Goal: Check status: Check status

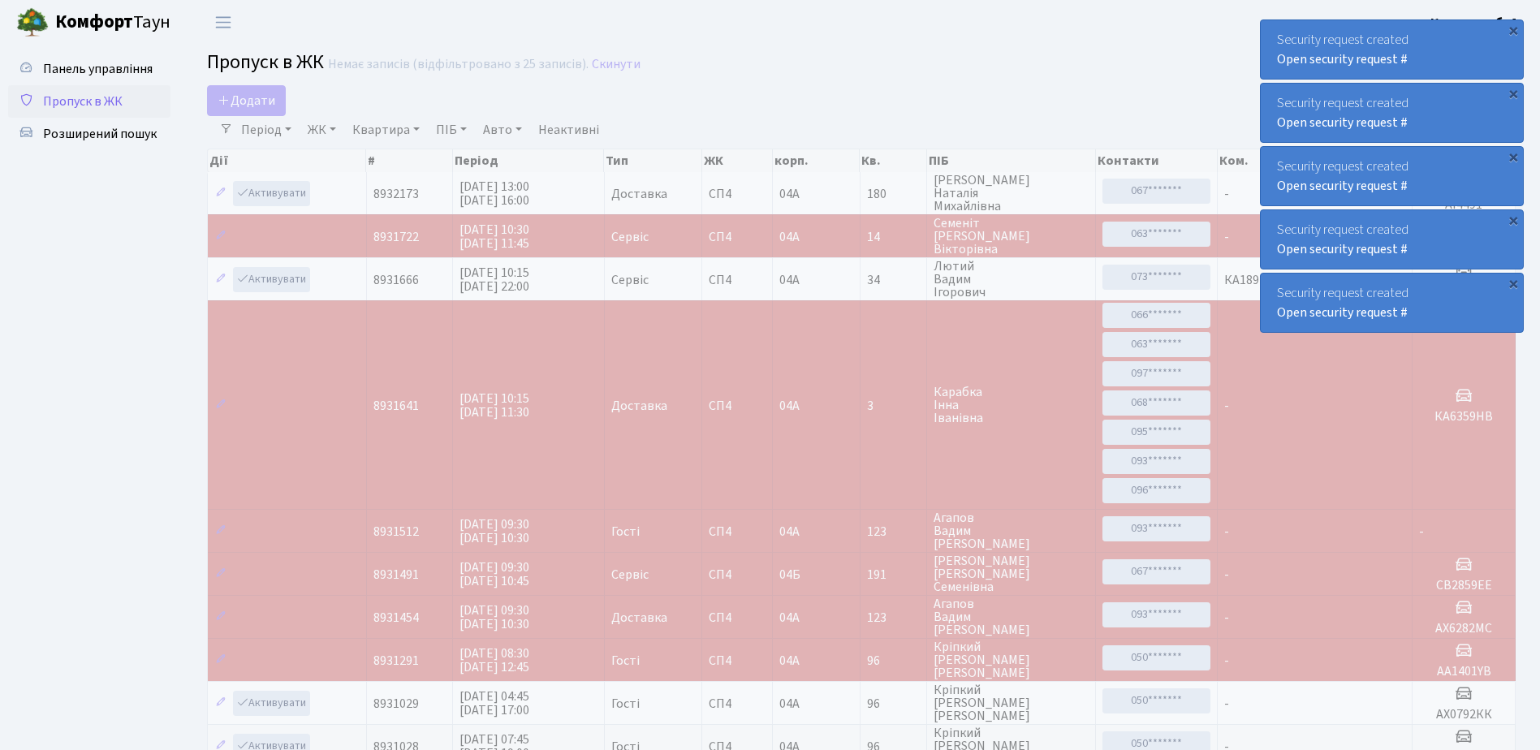
select select "25"
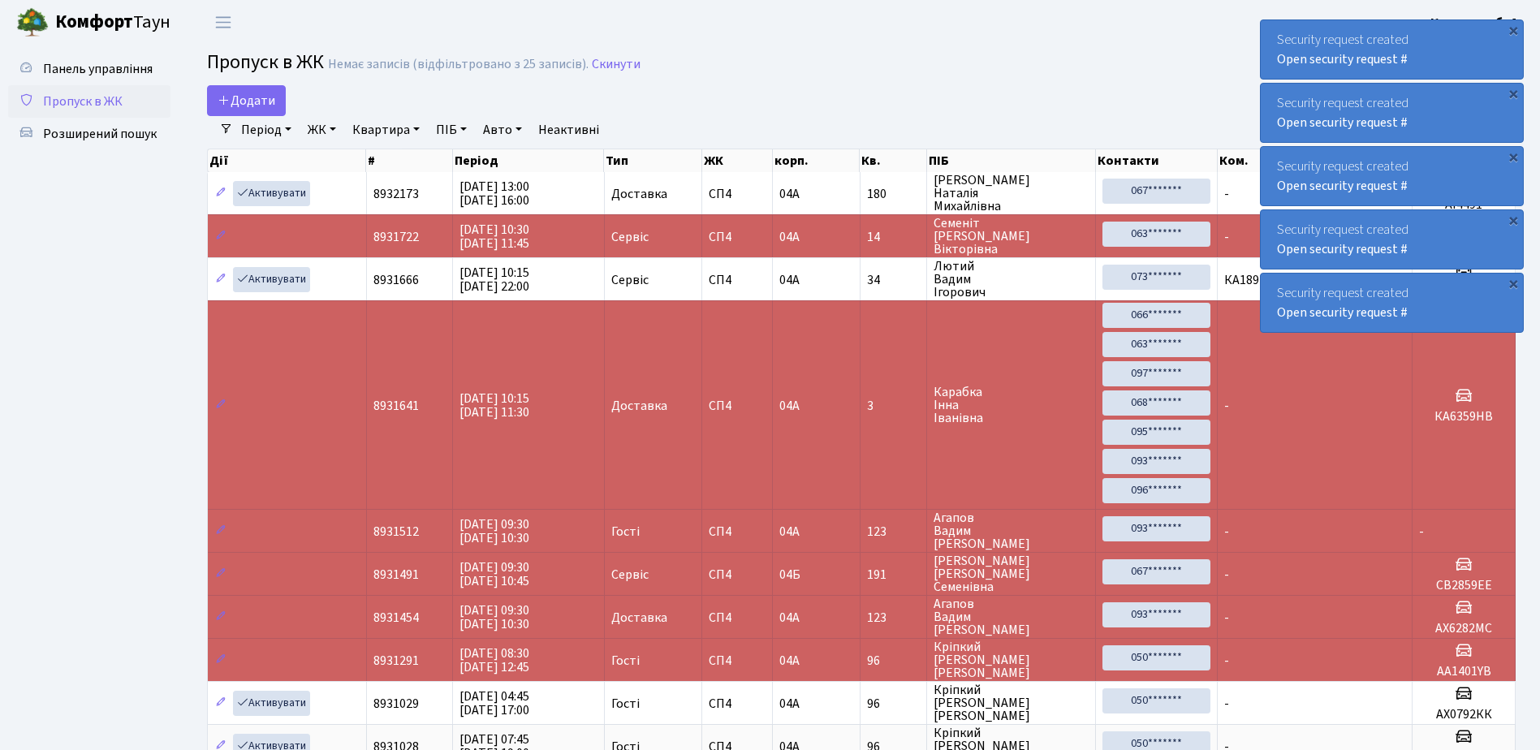
click at [1462, 62] on div "Security request created Open security request #" at bounding box center [1391, 49] width 262 height 58
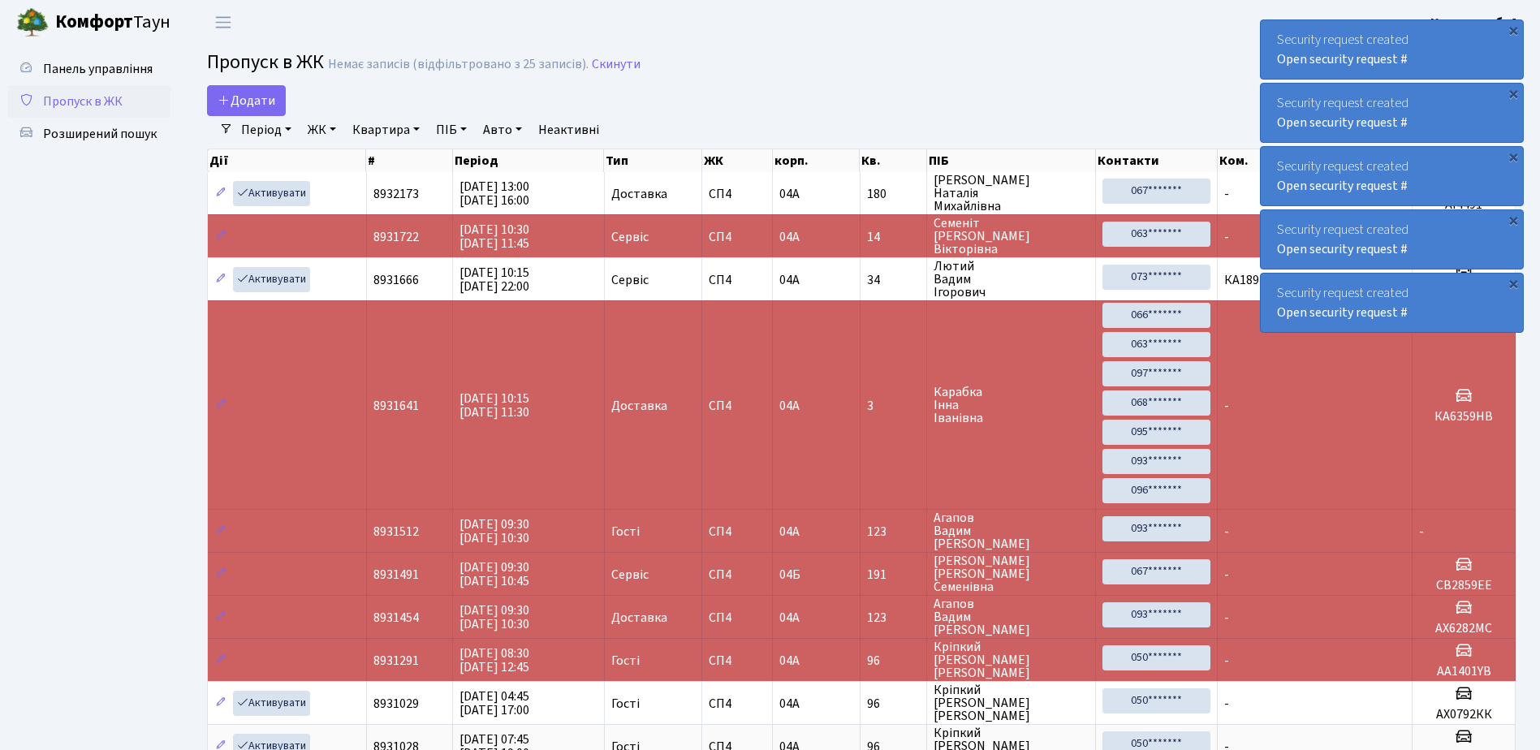
click at [1462, 62] on div "Security request created Open security request #" at bounding box center [1391, 49] width 262 height 58
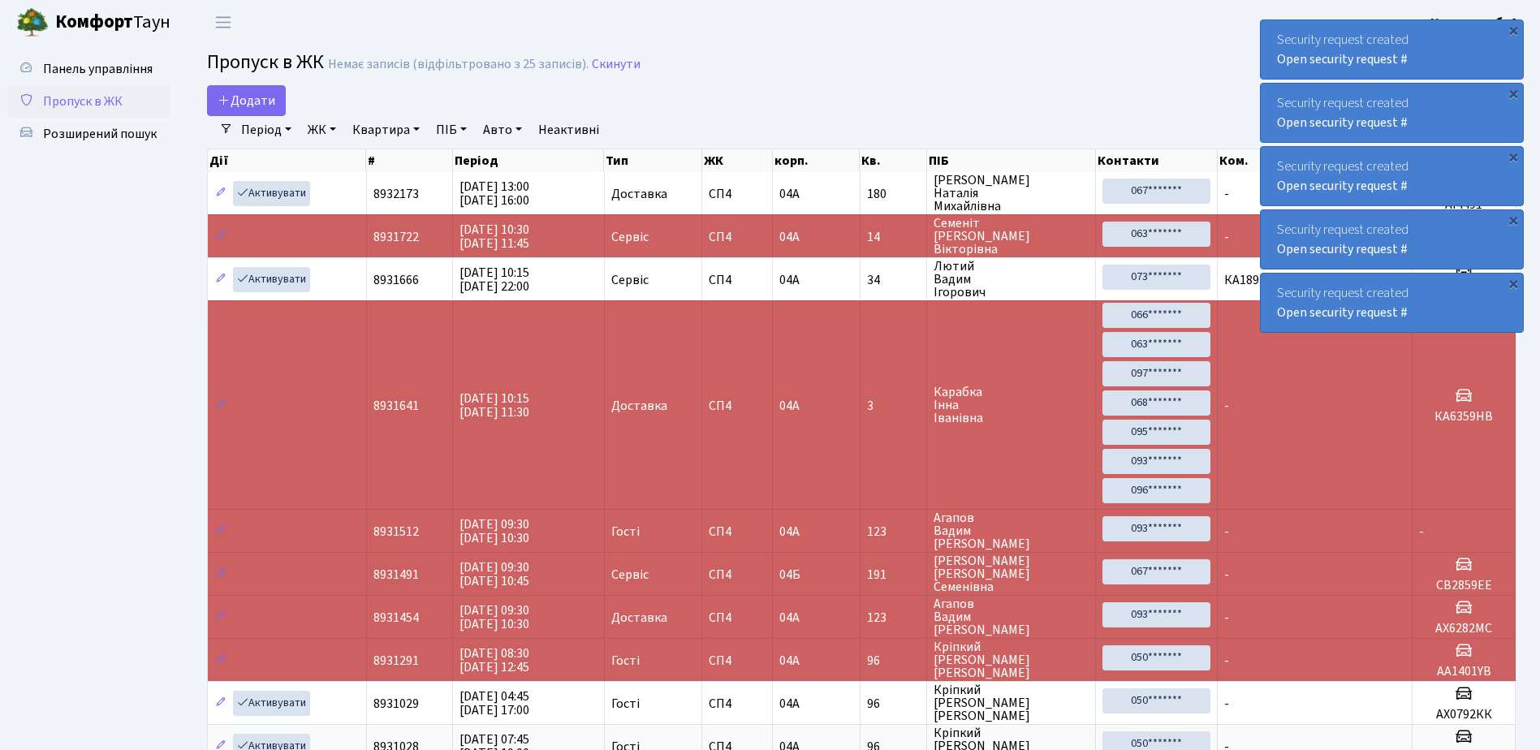
click at [1462, 62] on div "Security request created Open security request #" at bounding box center [1391, 49] width 262 height 58
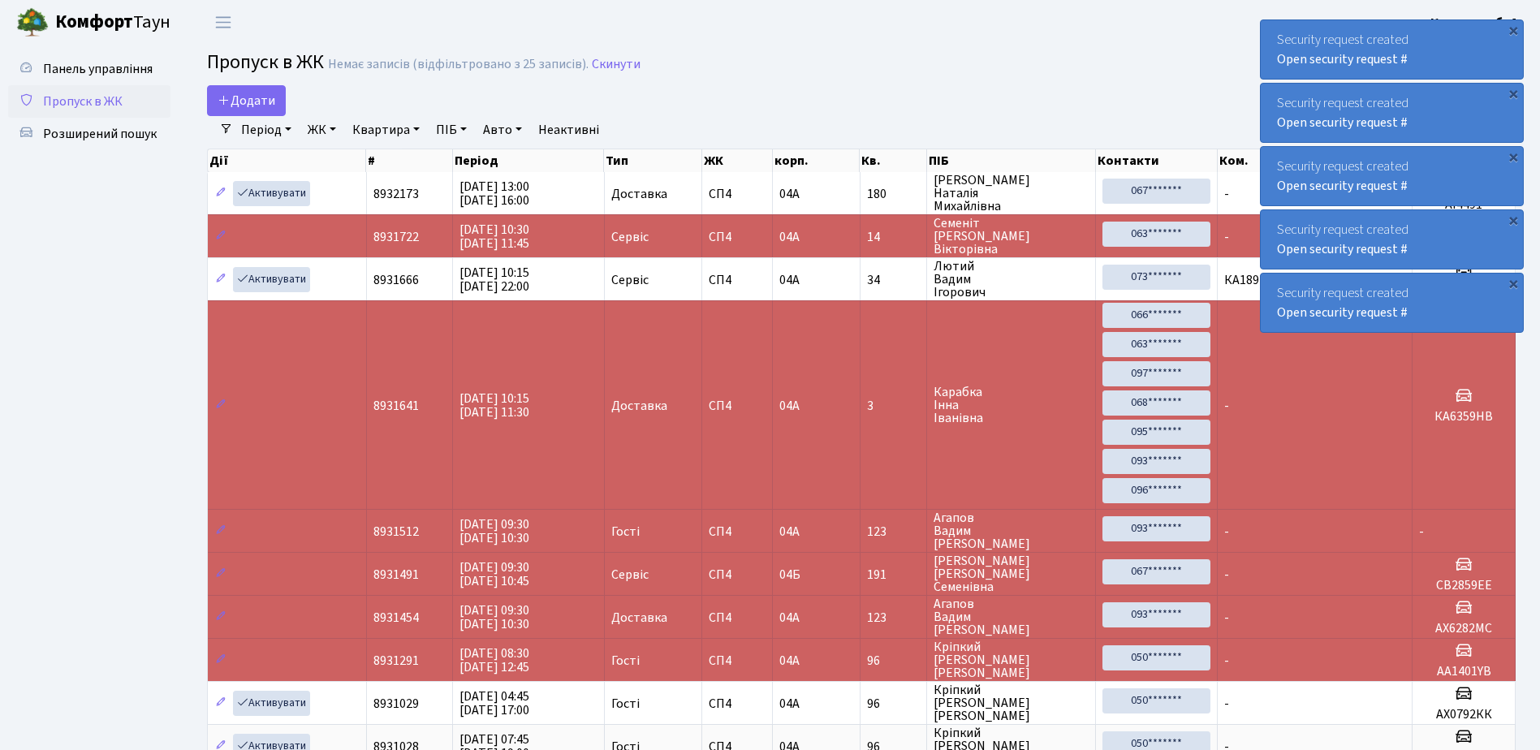
click at [1462, 62] on div "Security request created Open security request #" at bounding box center [1391, 49] width 262 height 58
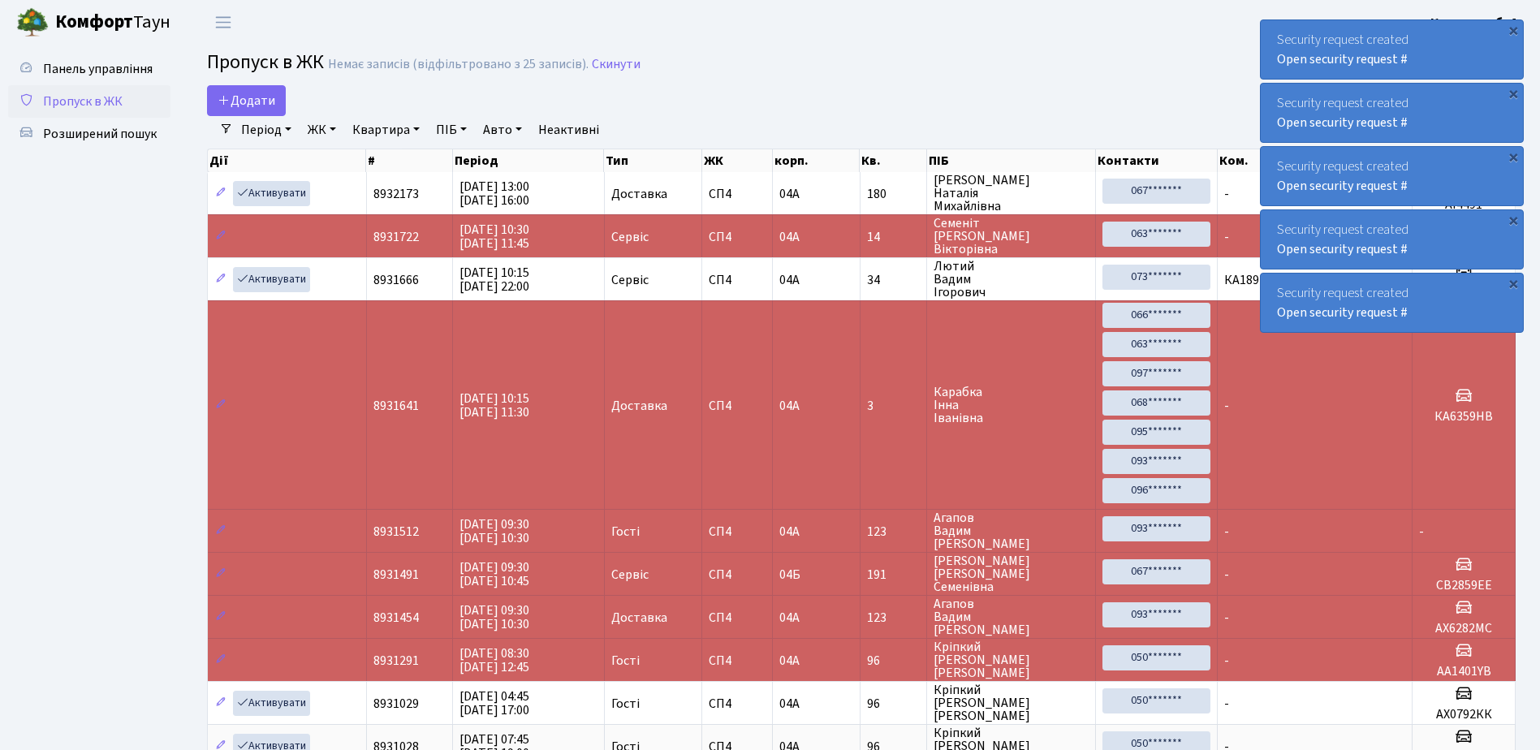
click at [1462, 64] on div "Security request created Open security request #" at bounding box center [1391, 49] width 262 height 58
click at [1461, 68] on div "Security request created Open security request #" at bounding box center [1391, 49] width 262 height 58
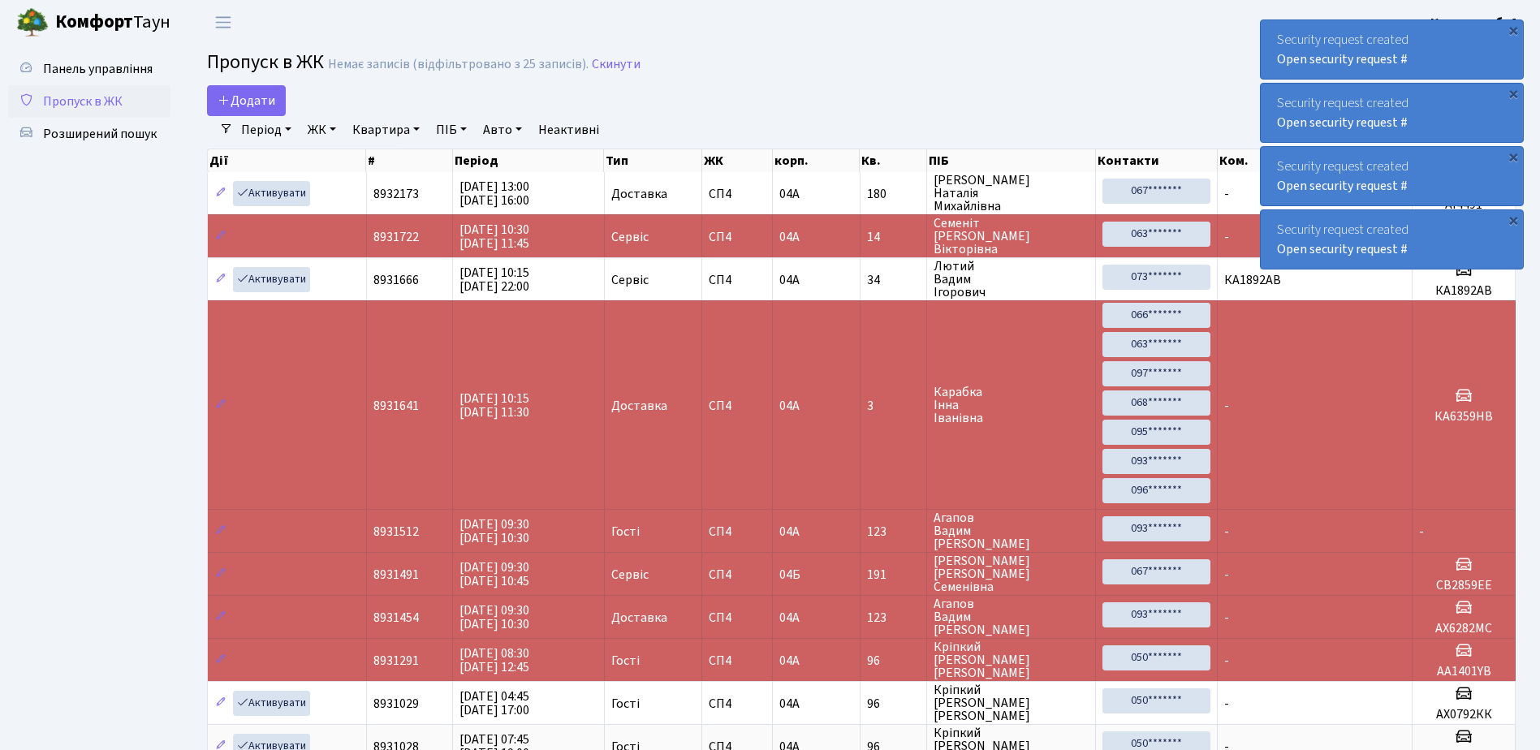
click at [1461, 68] on div "Security request created Open security request #" at bounding box center [1391, 49] width 262 height 58
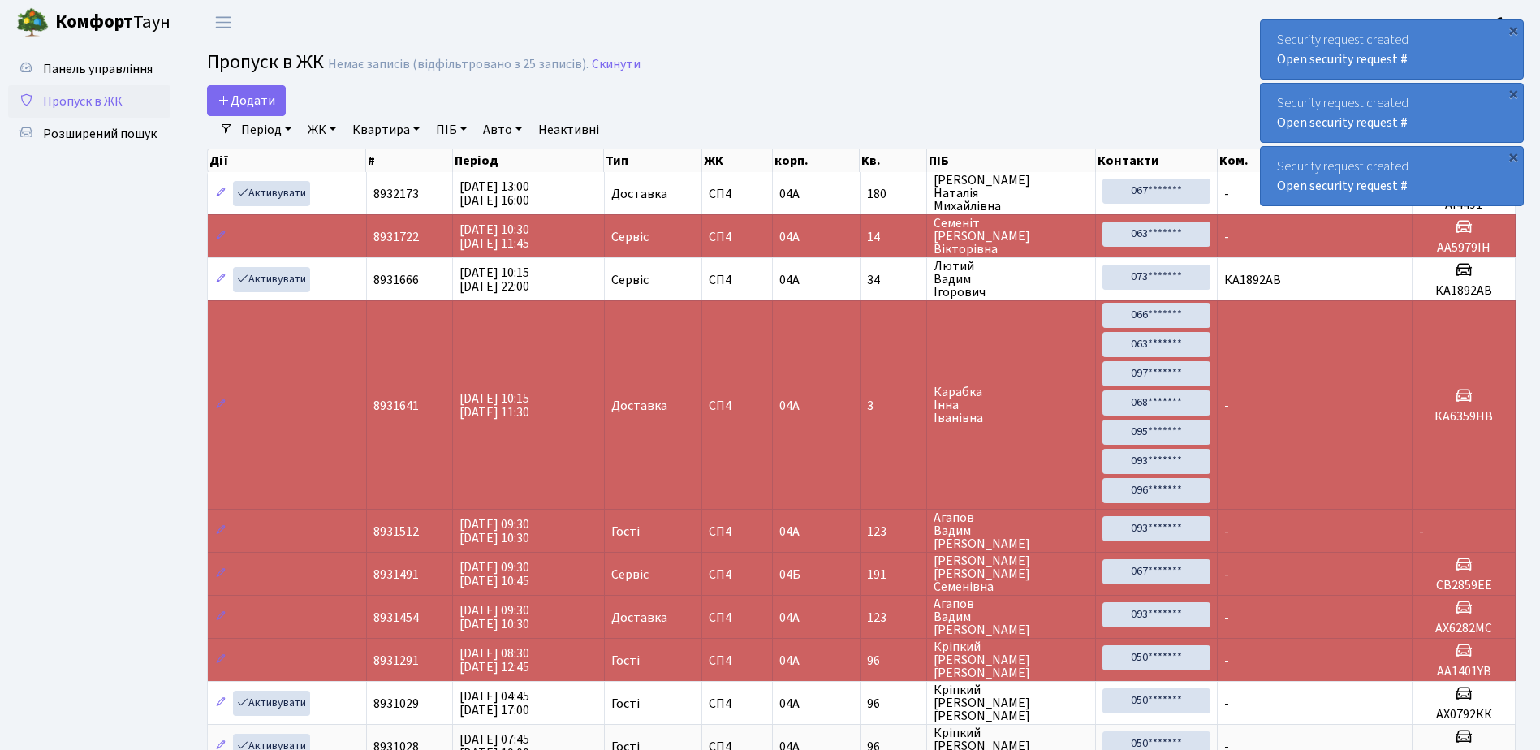
click at [1461, 68] on div "Security request created Open security request #" at bounding box center [1391, 49] width 262 height 58
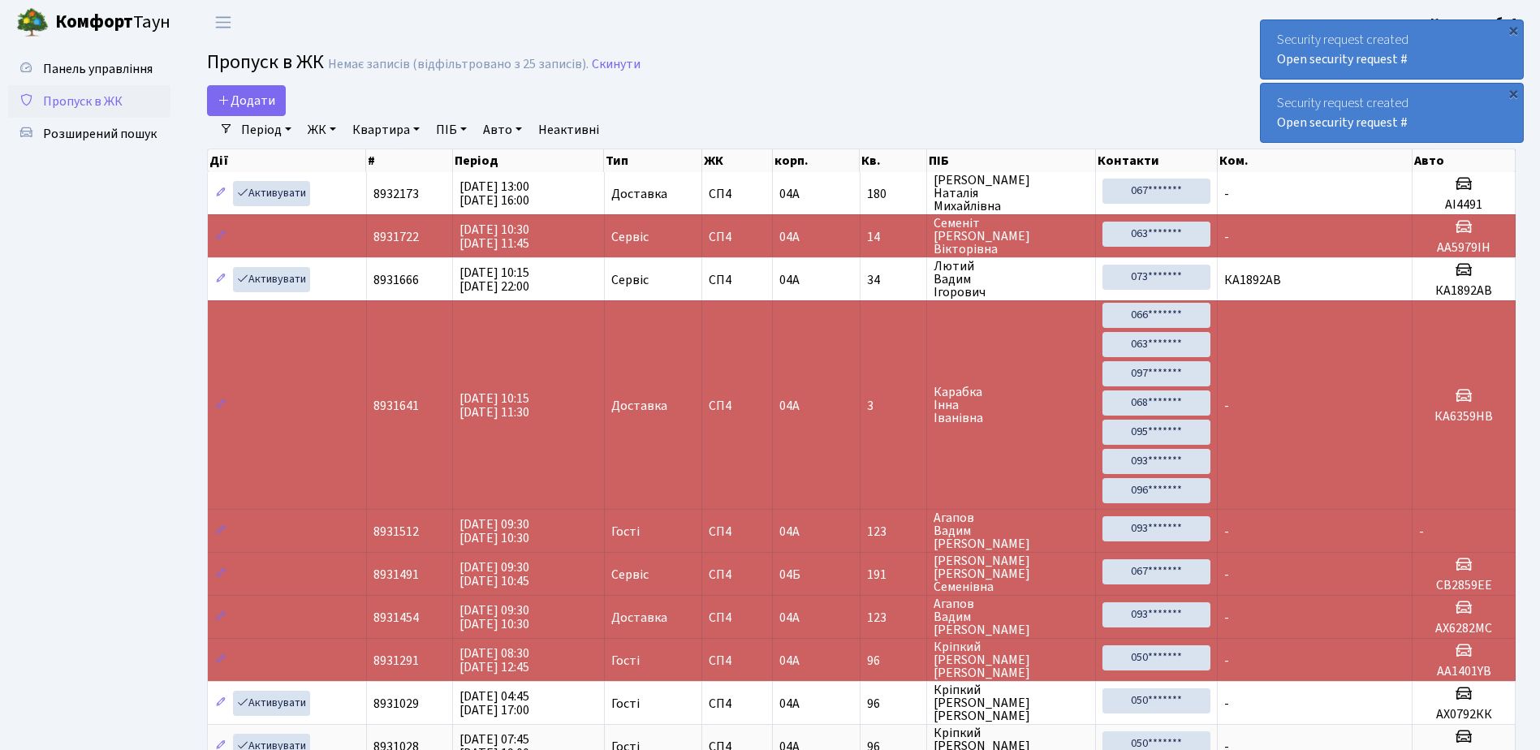
click at [1461, 68] on div "Security request created Open security request #" at bounding box center [1391, 49] width 262 height 58
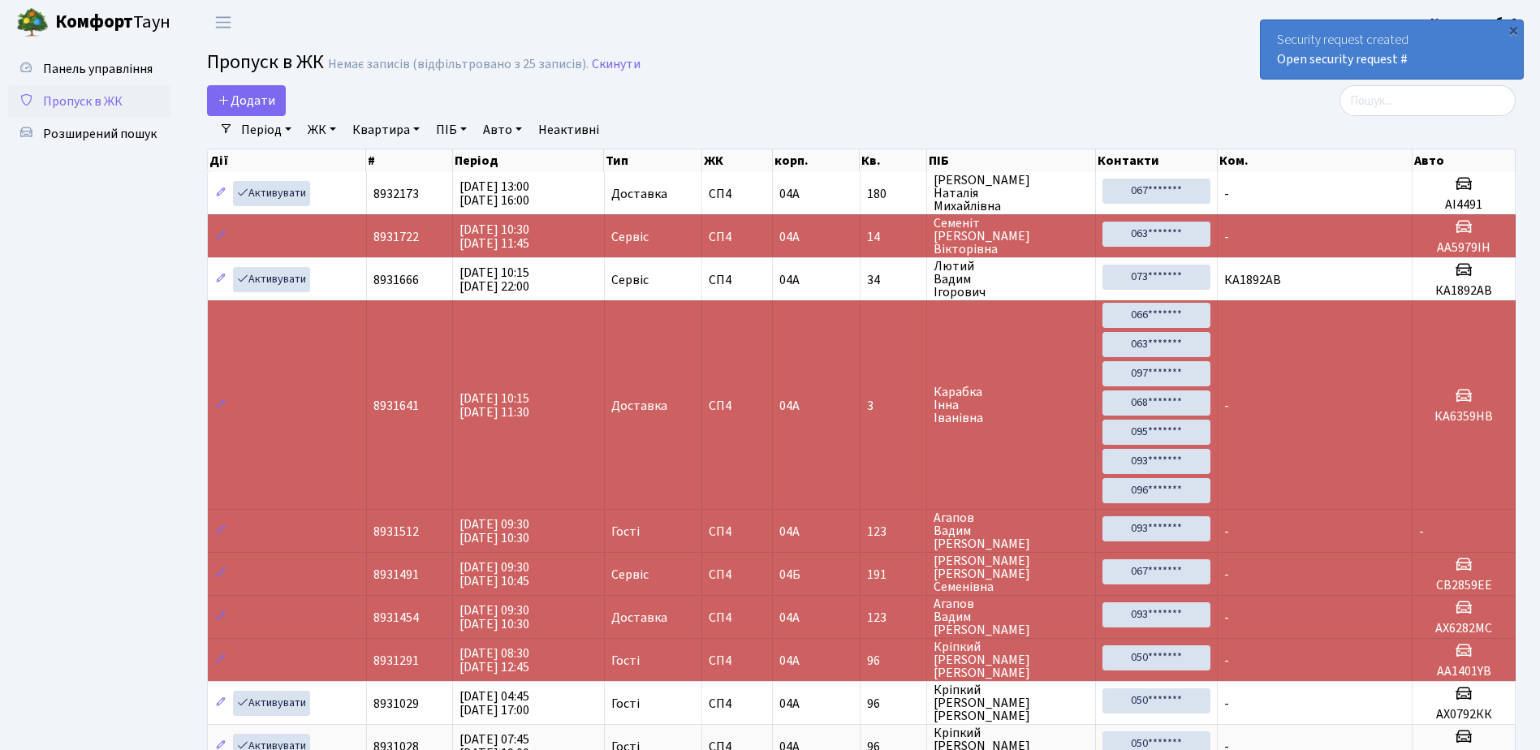
click at [1461, 68] on div "Security request created Open security request #" at bounding box center [1391, 49] width 262 height 58
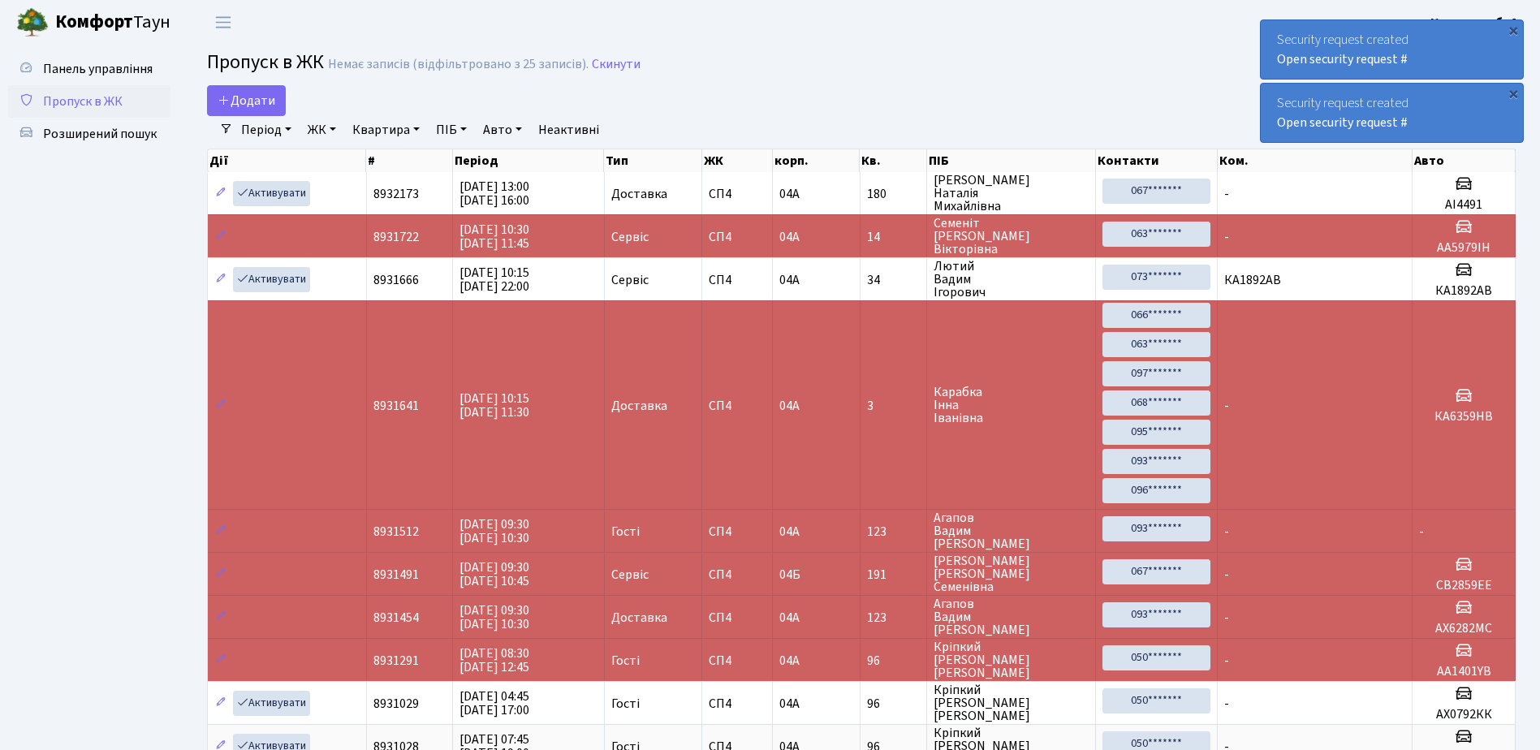
click at [1437, 131] on div "Security request created Open security request #" at bounding box center [1391, 113] width 262 height 58
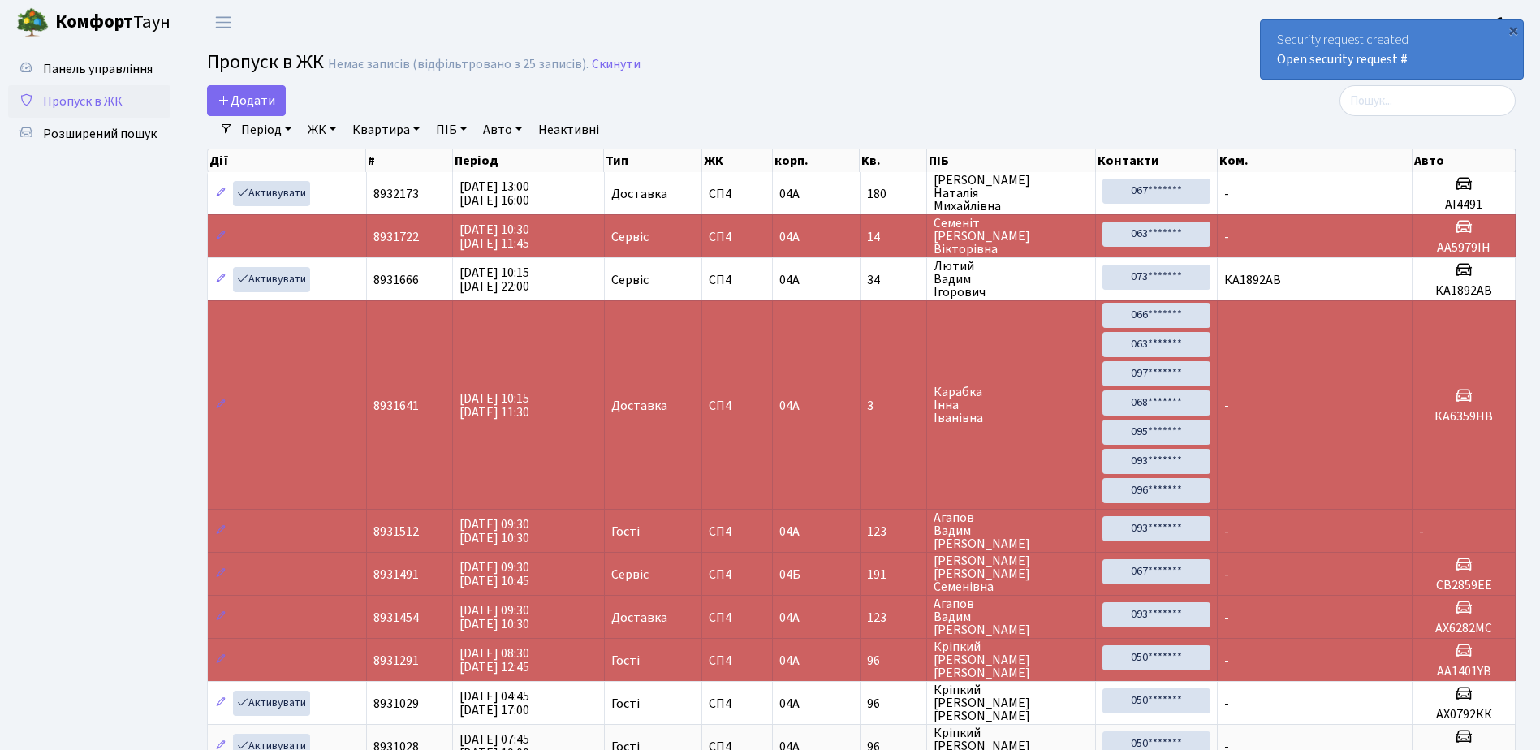
click at [1427, 69] on div "Security request created Open security request #" at bounding box center [1391, 49] width 262 height 58
